Goal: Navigation & Orientation: Find specific page/section

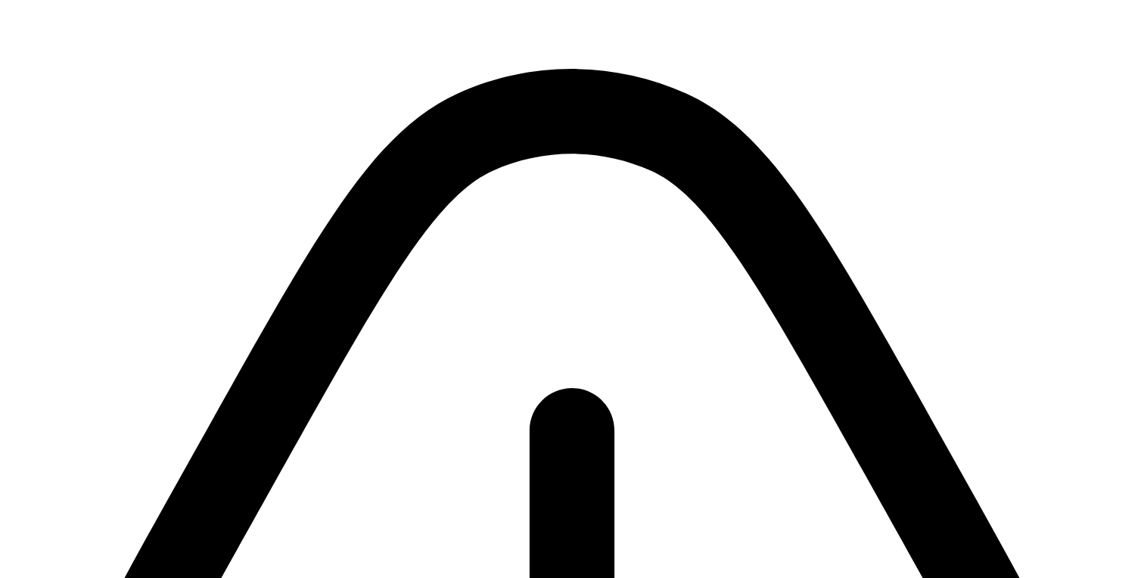
drag, startPoint x: 1035, startPoint y: 74, endPoint x: 1034, endPoint y: 110, distance: 36.4
